Goal: Find contact information: Find contact information

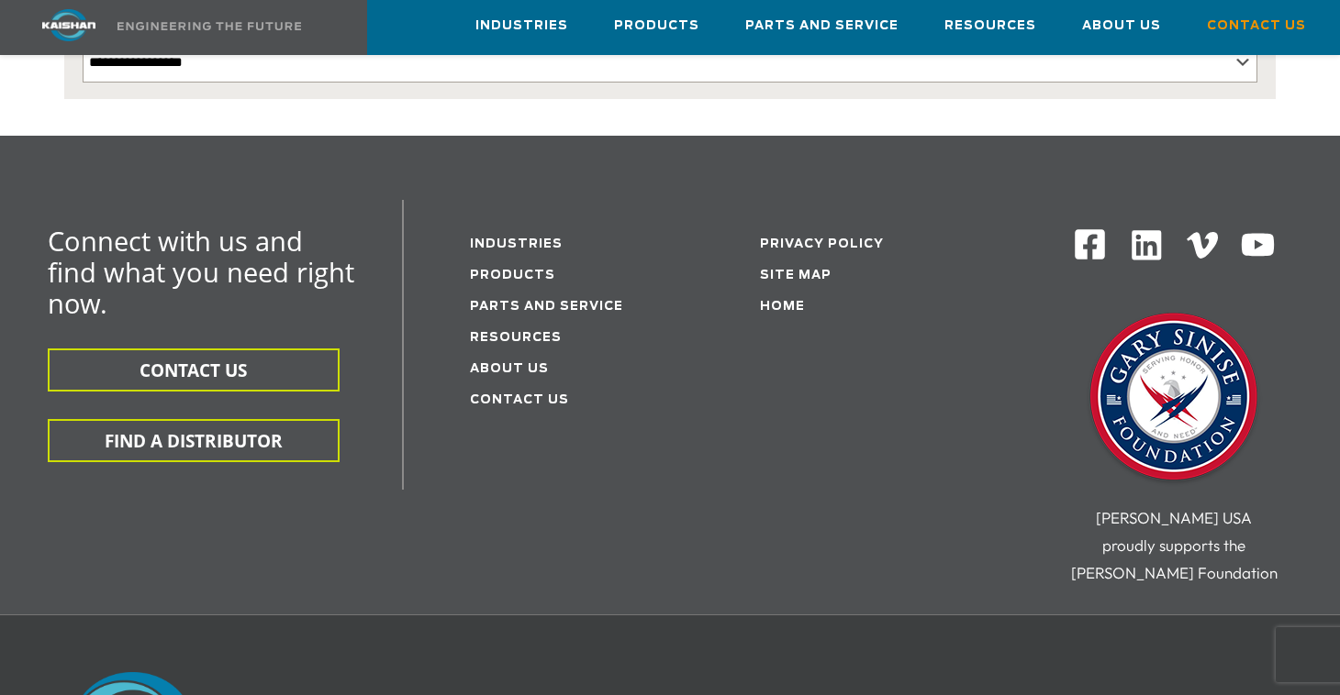
scroll to position [505, 0]
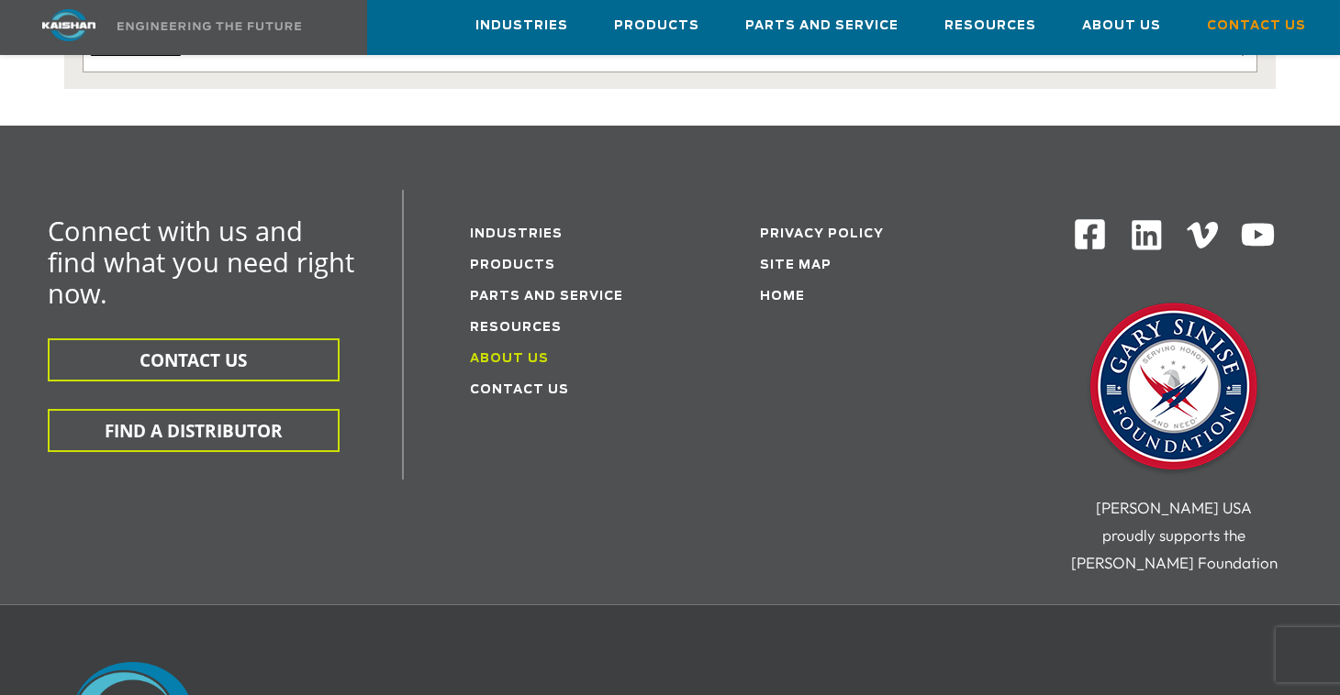
click at [527, 353] on link "About Us" at bounding box center [509, 359] width 79 height 12
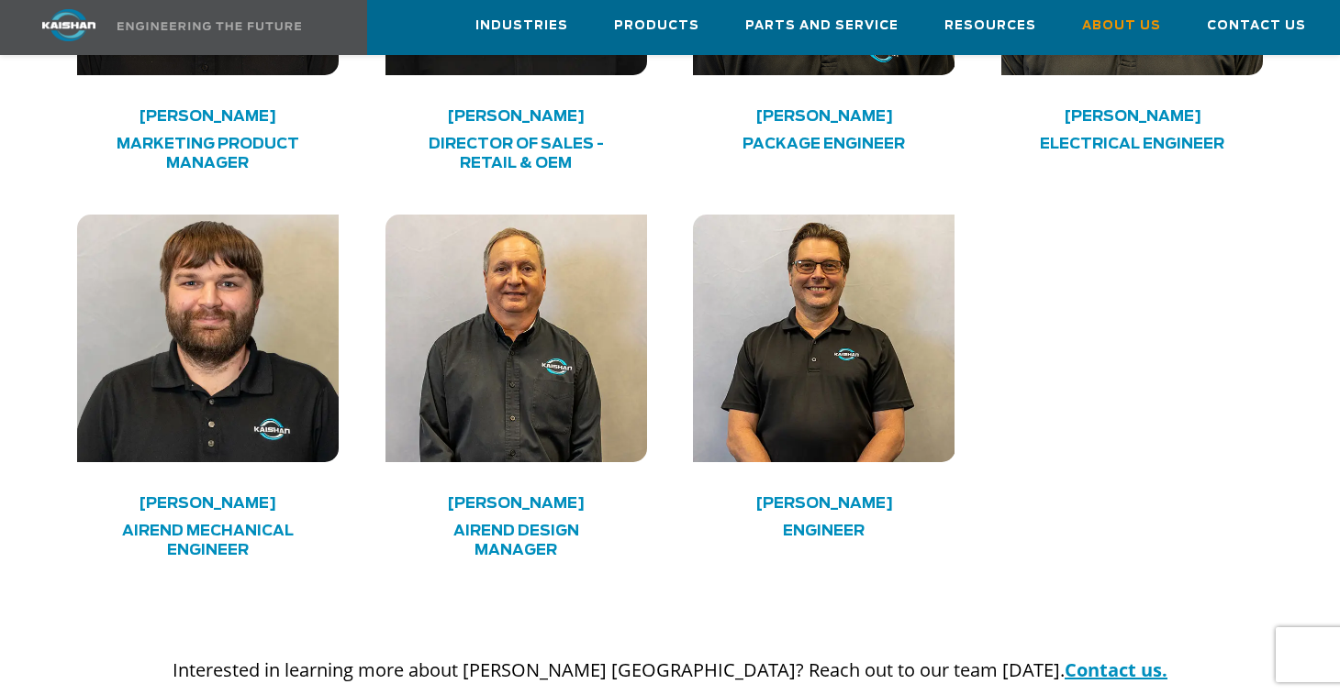
scroll to position [5152, 0]
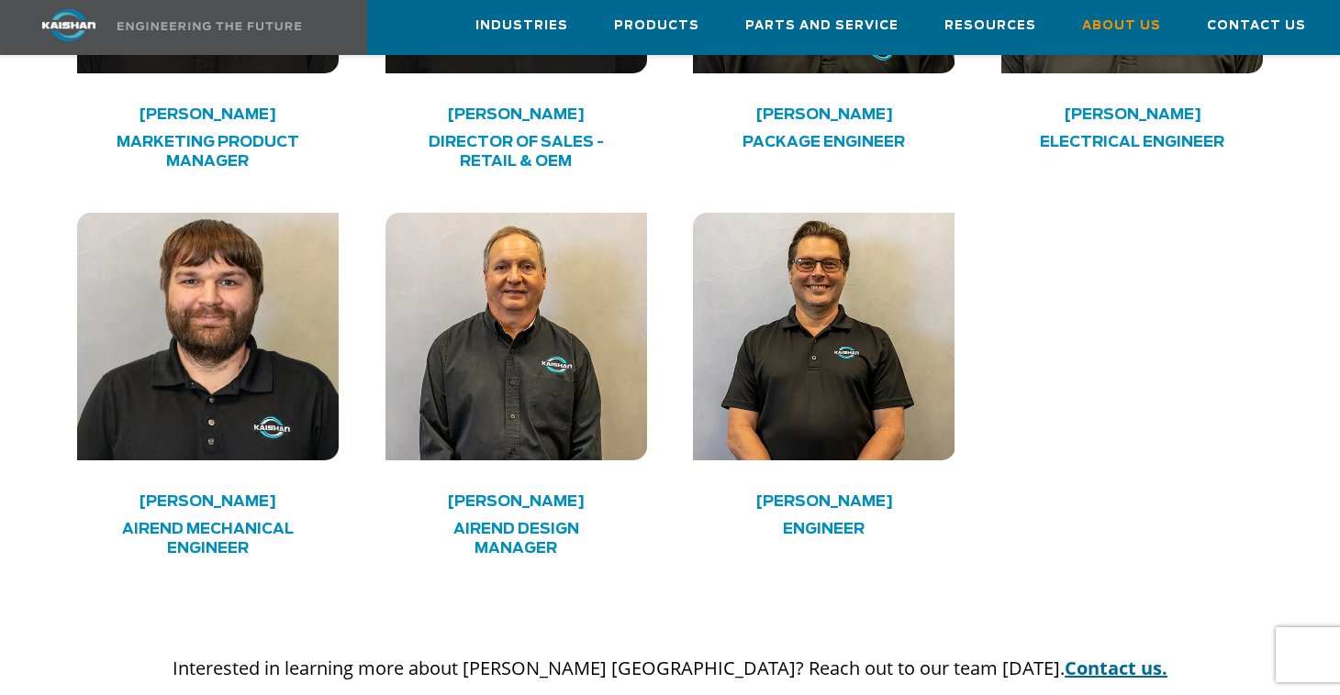
click at [1064, 656] on link "Contact us." at bounding box center [1115, 668] width 103 height 25
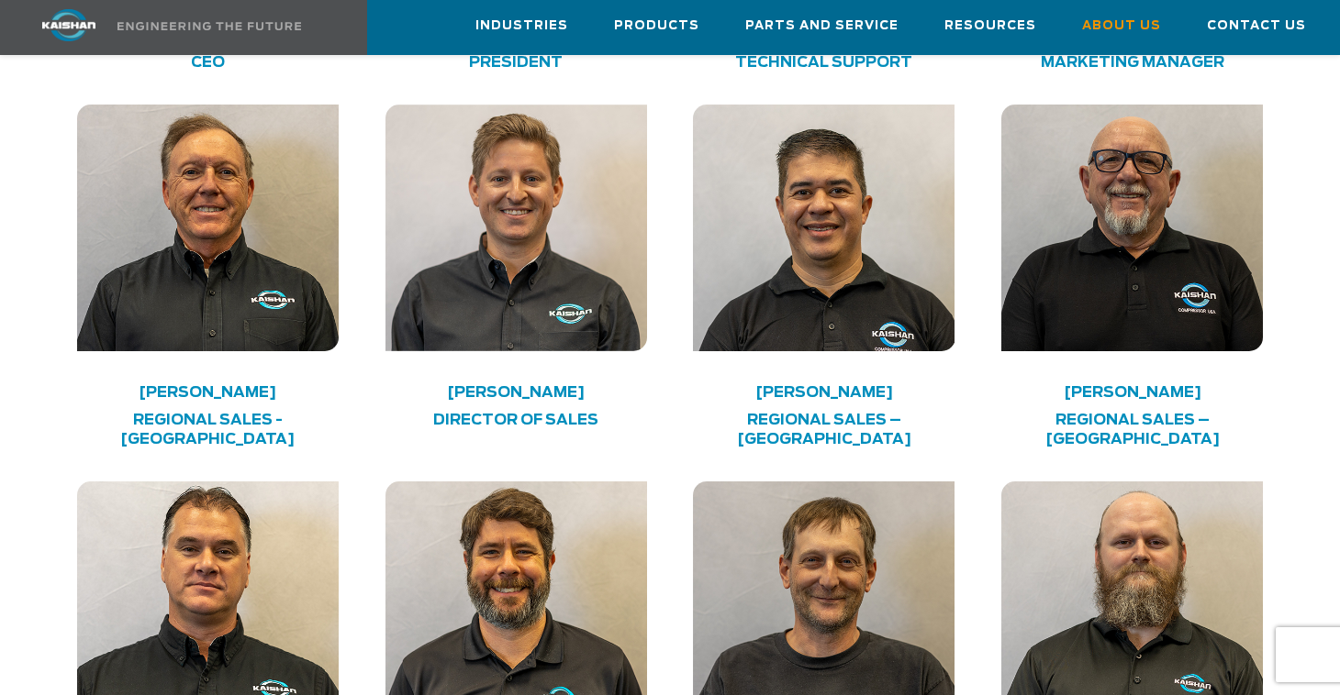
scroll to position [3141, 0]
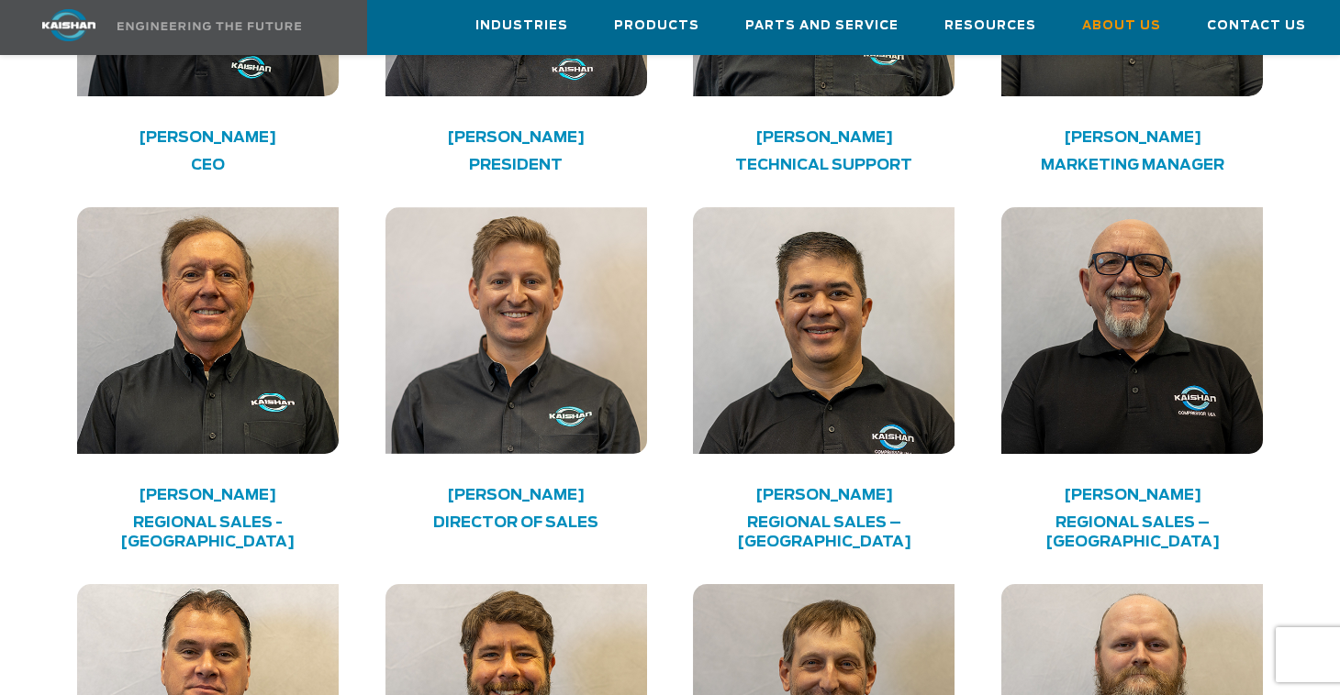
click at [829, 491] on h4 "[PERSON_NAME]" at bounding box center [823, 495] width 209 height 9
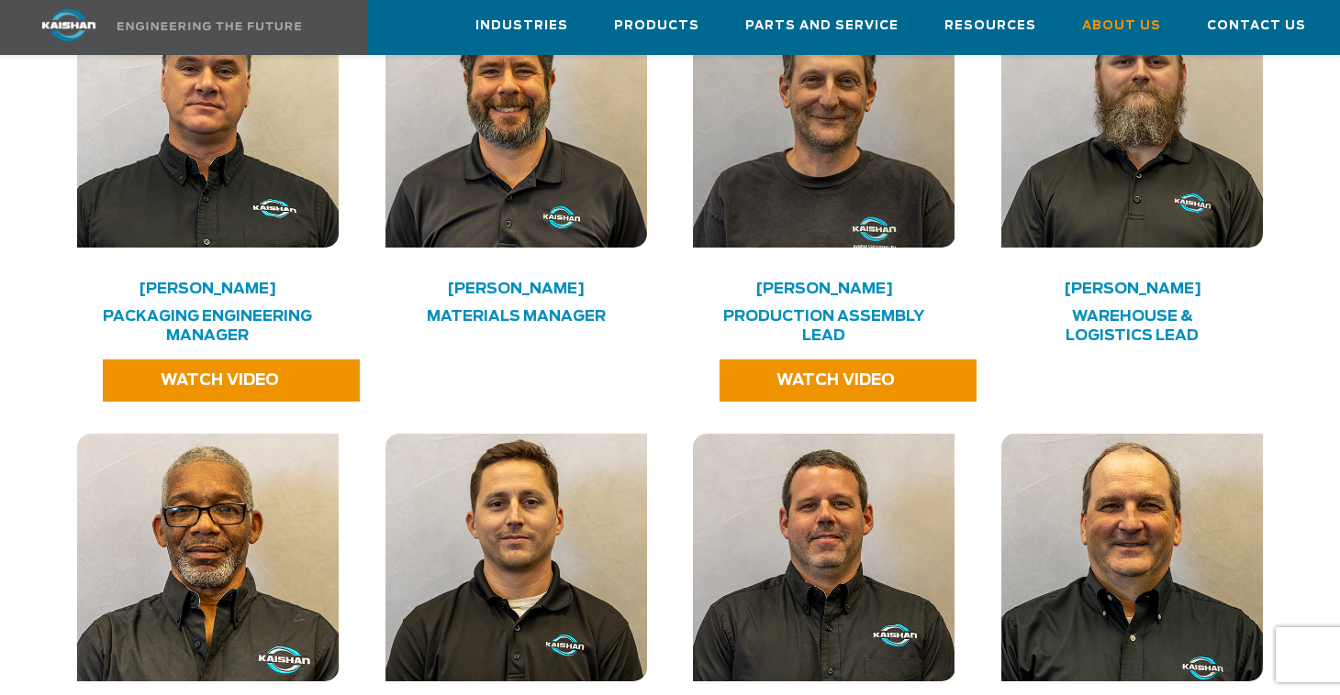
scroll to position [3288, 0]
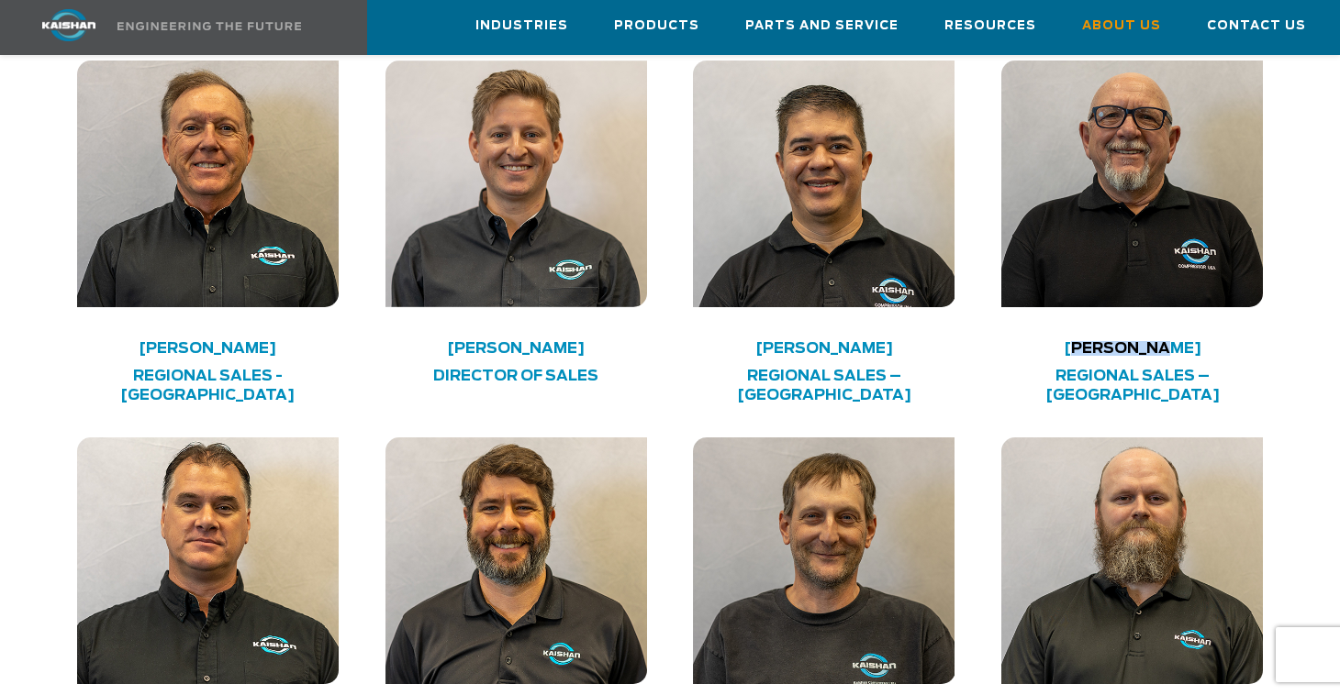
drag, startPoint x: 1070, startPoint y: 256, endPoint x: 1172, endPoint y: 258, distance: 101.9
click at [1164, 344] on h4 "[PERSON_NAME]" at bounding box center [1132, 348] width 209 height 9
drag, startPoint x: 1205, startPoint y: 258, endPoint x: 1064, endPoint y: 260, distance: 140.4
click at [1064, 344] on h4 "[PERSON_NAME]" at bounding box center [1132, 348] width 209 height 9
copy h4 "[PERSON_NAME]"
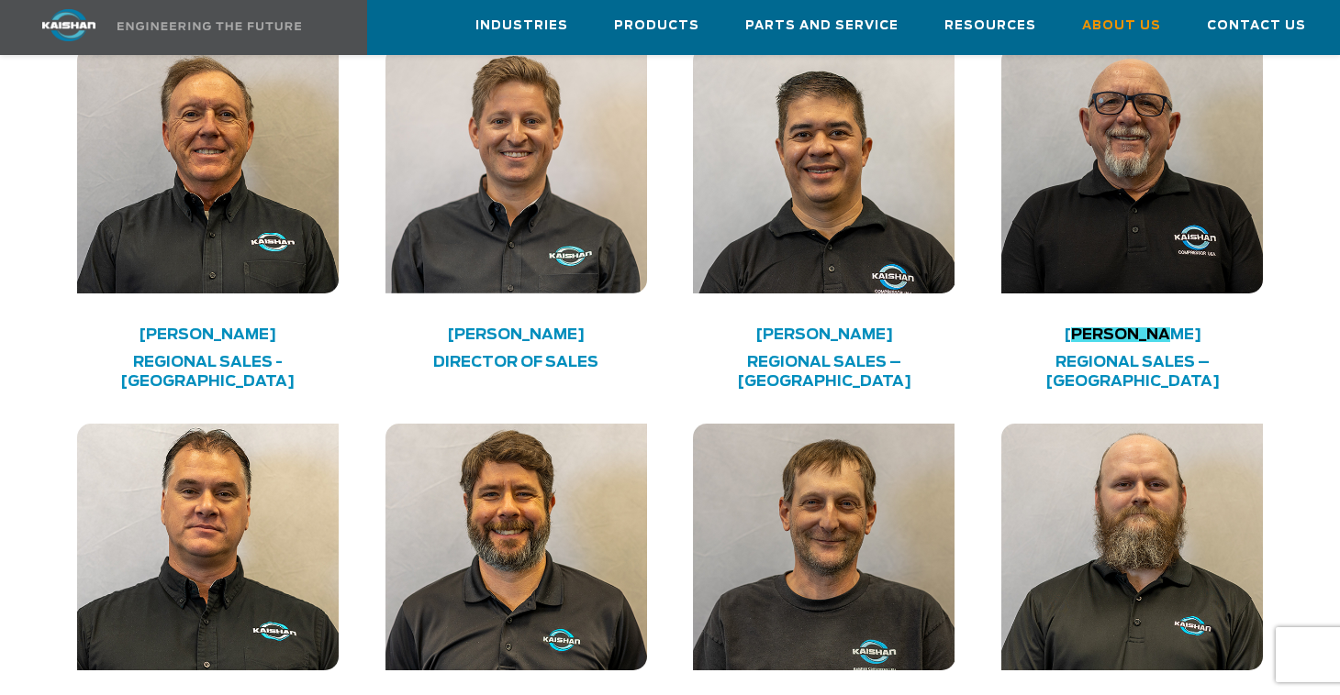
scroll to position [3297, 0]
